Goal: Information Seeking & Learning: Learn about a topic

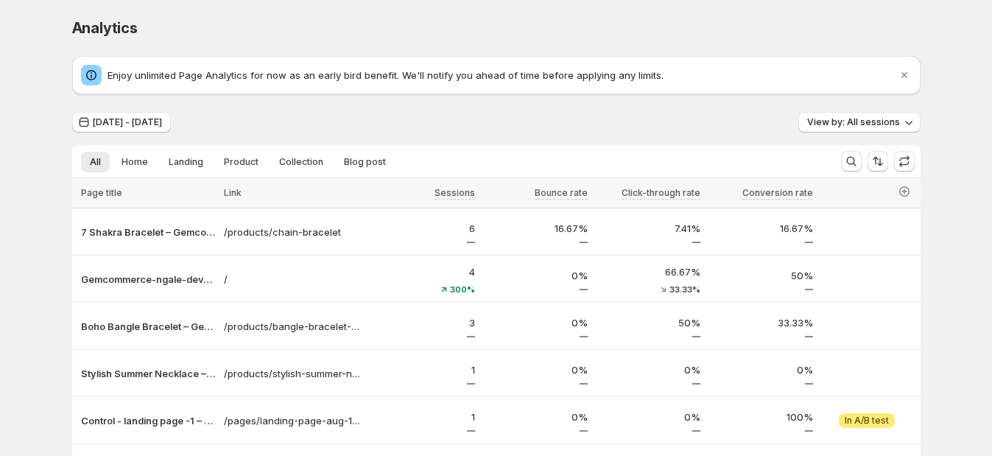
scroll to position [208, 0]
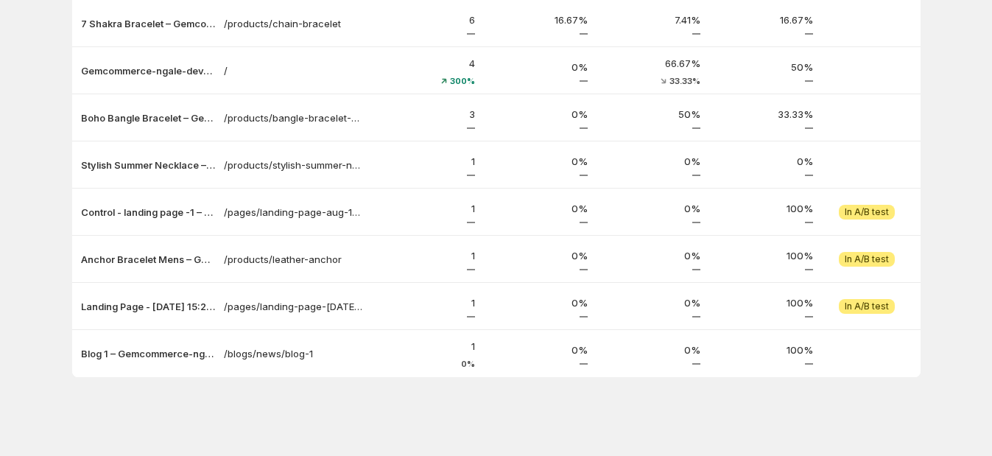
click at [740, 393] on div "Analytics. This page is ready Analytics Enjoy unlimited Page Analytics for now …" at bounding box center [497, 124] width 884 height 665
click at [628, 435] on div "Analytics. This page is ready Analytics Enjoy unlimited Page Analytics for now …" at bounding box center [497, 124] width 884 height 665
click at [950, 8] on div "Analytics. This page is ready Analytics Enjoy unlimited Page Analytics for now …" at bounding box center [496, 124] width 992 height 665
drag, startPoint x: 718, startPoint y: 418, endPoint x: 564, endPoint y: 445, distance: 156.2
click at [718, 418] on div "Analytics. This page is ready Analytics Enjoy unlimited Page Analytics for now …" at bounding box center [497, 124] width 884 height 665
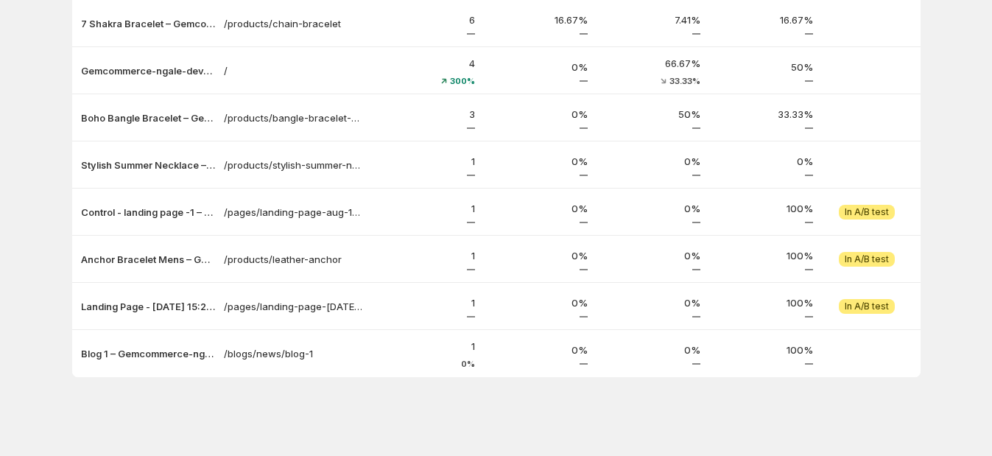
click at [636, 426] on div "Analytics. This page is ready Analytics Enjoy unlimited Page Analytics for now …" at bounding box center [497, 124] width 884 height 665
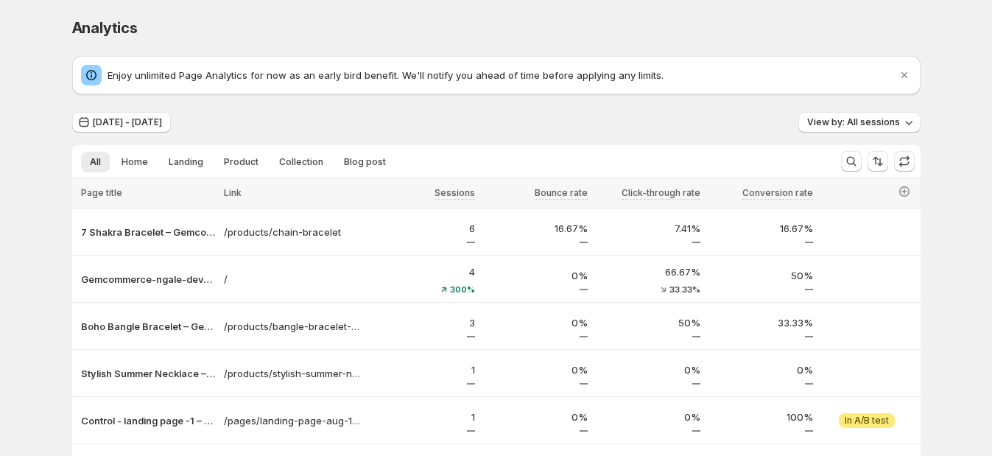
click at [807, 26] on div "Analytics" at bounding box center [496, 28] width 849 height 21
click at [772, 48] on div "Analytics. This page is ready Analytics" at bounding box center [496, 28] width 849 height 56
click at [656, 11] on div "Analytics. This page is ready Analytics" at bounding box center [496, 28] width 849 height 56
click at [755, 13] on div "Analytics. This page is ready Analytics" at bounding box center [496, 28] width 849 height 56
drag, startPoint x: 667, startPoint y: 19, endPoint x: 552, endPoint y: 154, distance: 177.6
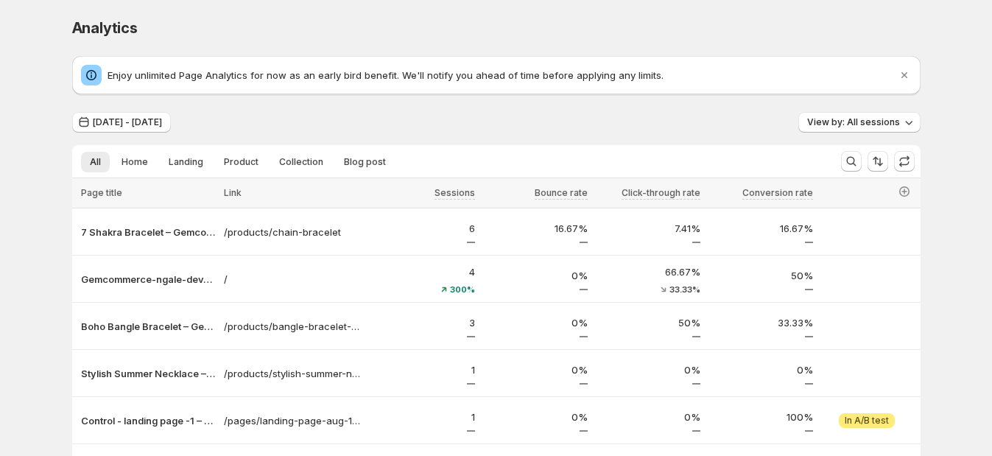
click at [667, 18] on div "Analytics" at bounding box center [496, 28] width 849 height 21
click at [770, 82] on p "Enjoy unlimited Page Analytics for now as an early bird benefit. We'll notify y…" at bounding box center [503, 75] width 790 height 15
click at [704, 18] on div "Analytics" at bounding box center [496, 28] width 849 height 21
